Goal: Information Seeking & Learning: Learn about a topic

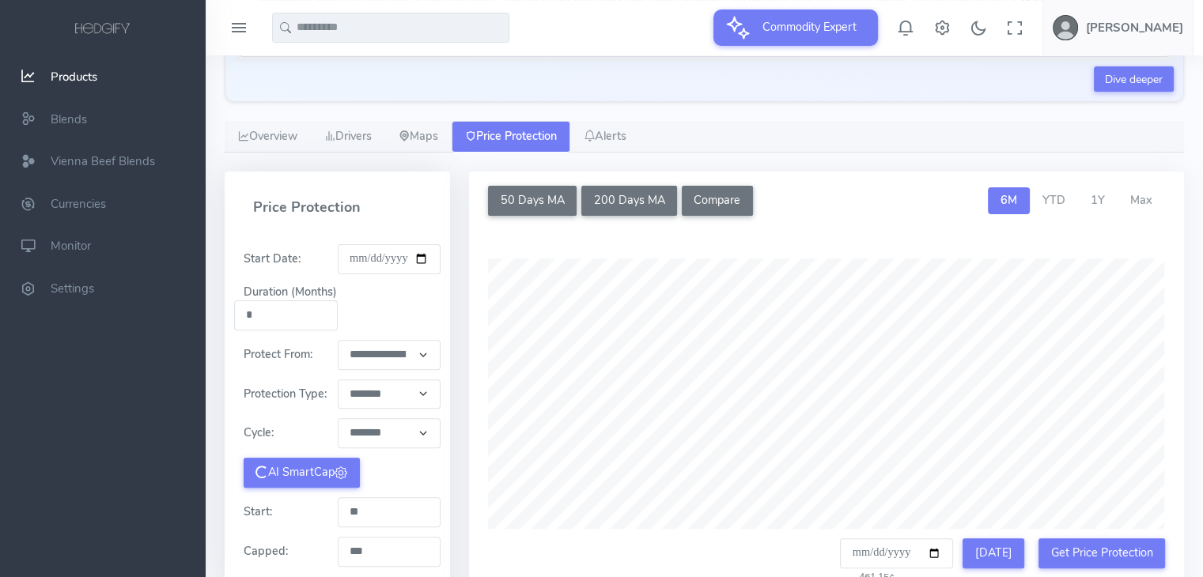
scroll to position [447, 0]
click at [123, 82] on link "Products" at bounding box center [103, 76] width 206 height 43
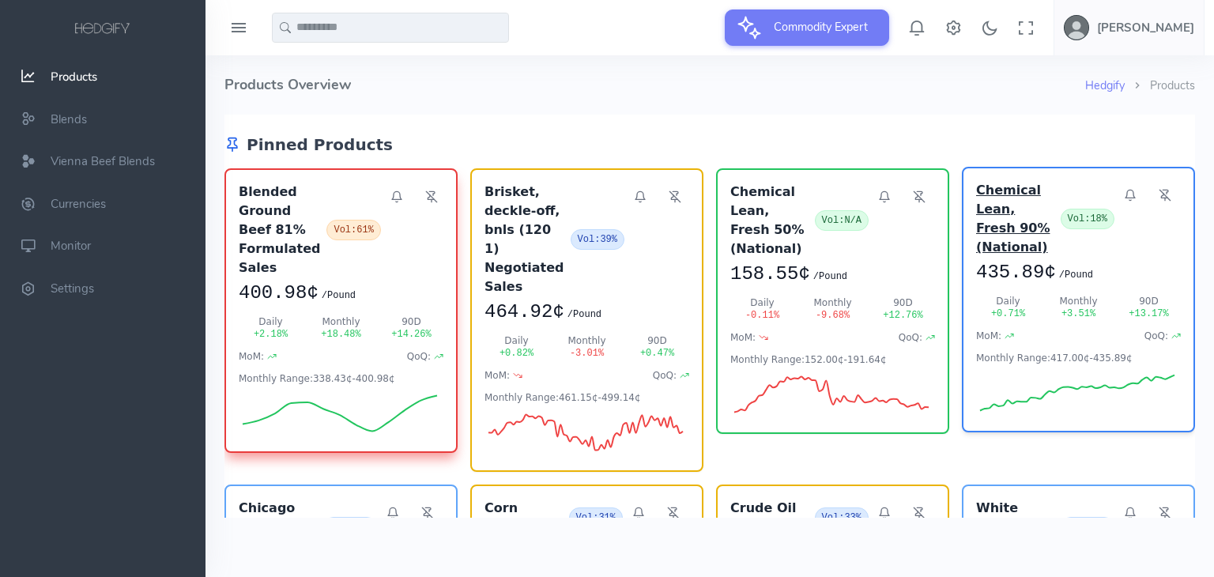
click at [1033, 221] on h3 "Chemical Lean, Fresh 90% (National)" at bounding box center [1015, 219] width 78 height 76
click at [989, 188] on h3 "Chemical Lean, Fresh 90% (National)" at bounding box center [1015, 219] width 78 height 76
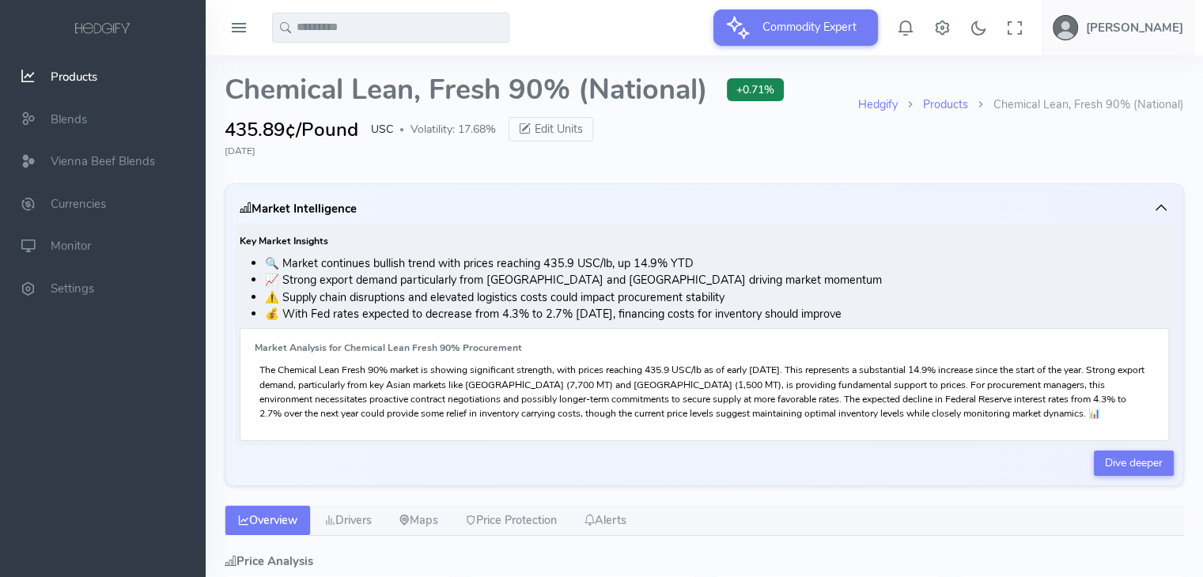
type input "**********"
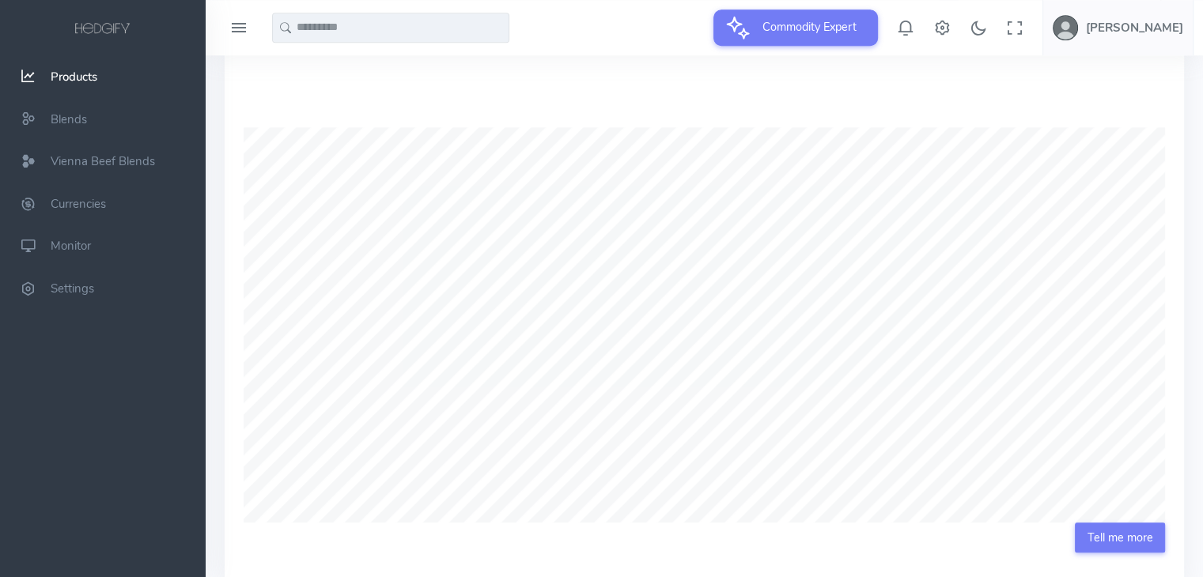
scroll to position [1218, 0]
click at [1126, 532] on link "Tell me more" at bounding box center [1119, 540] width 90 height 30
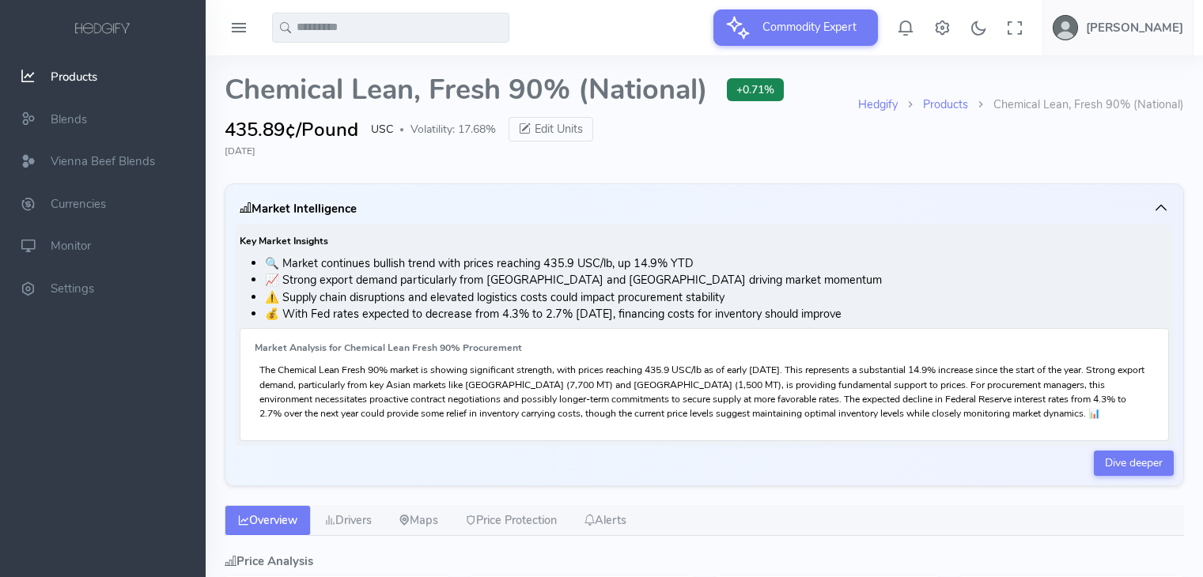
type input "**********"
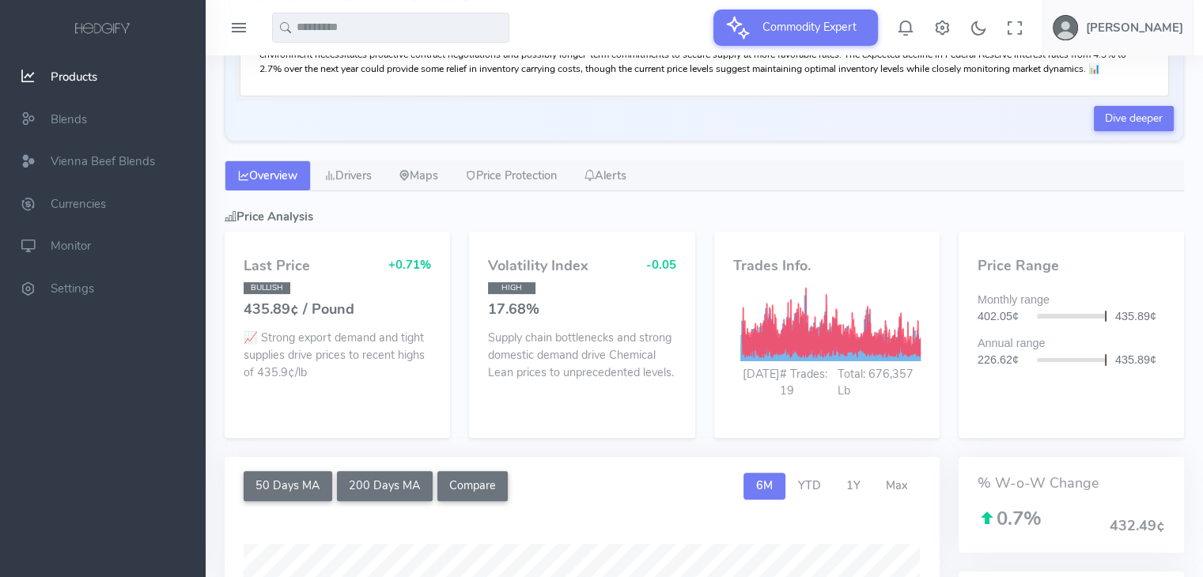
scroll to position [327, 0]
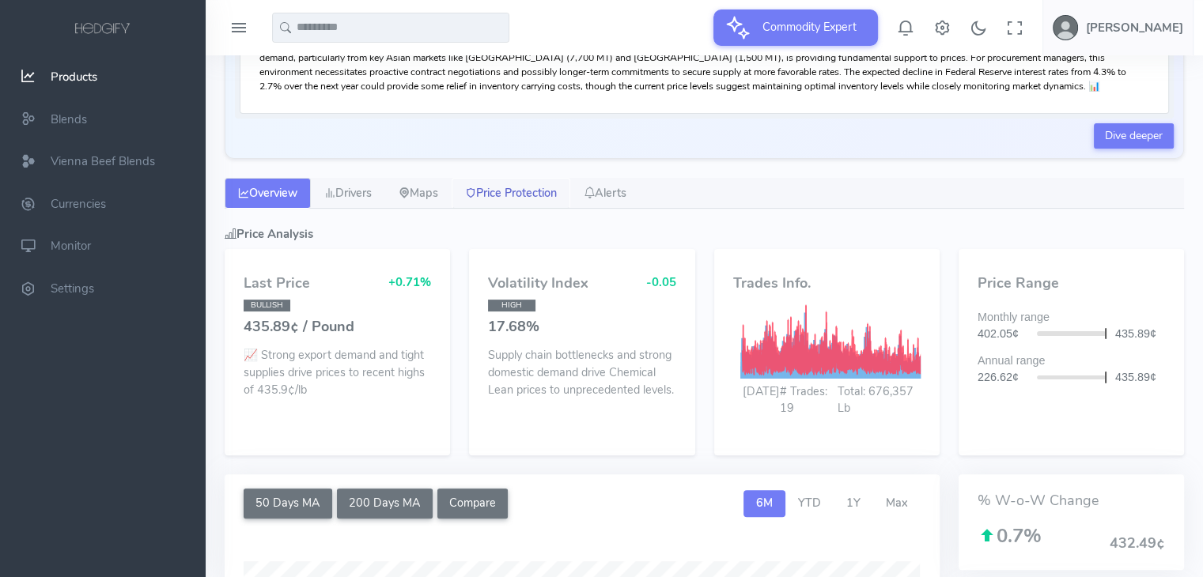
click at [550, 200] on link "Price Protection" at bounding box center [510, 194] width 119 height 32
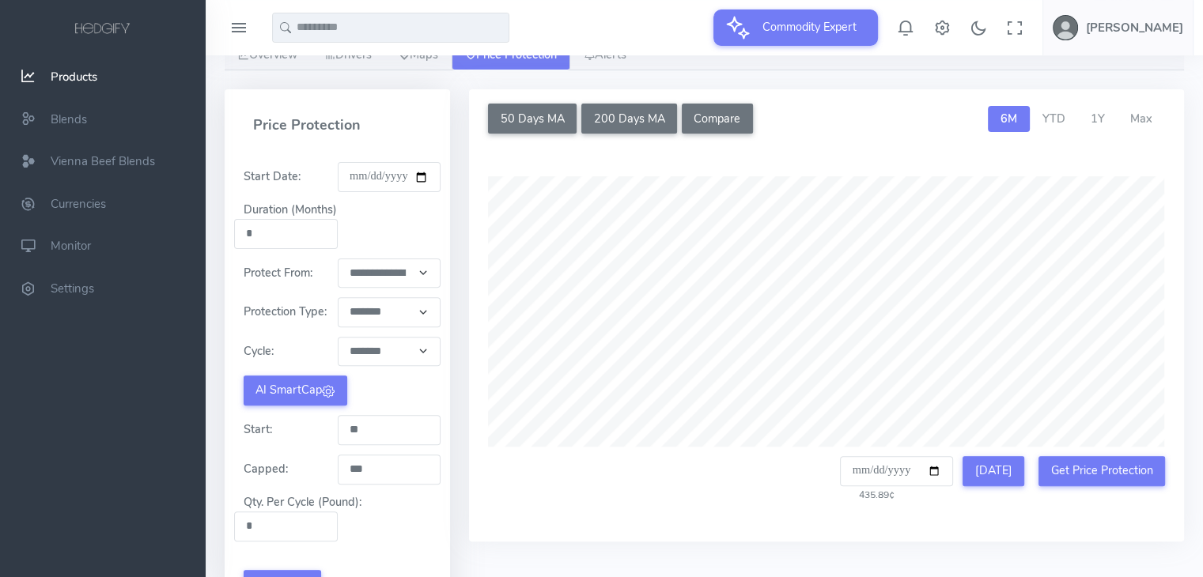
scroll to position [467, 0]
